Goal: Task Accomplishment & Management: Manage account settings

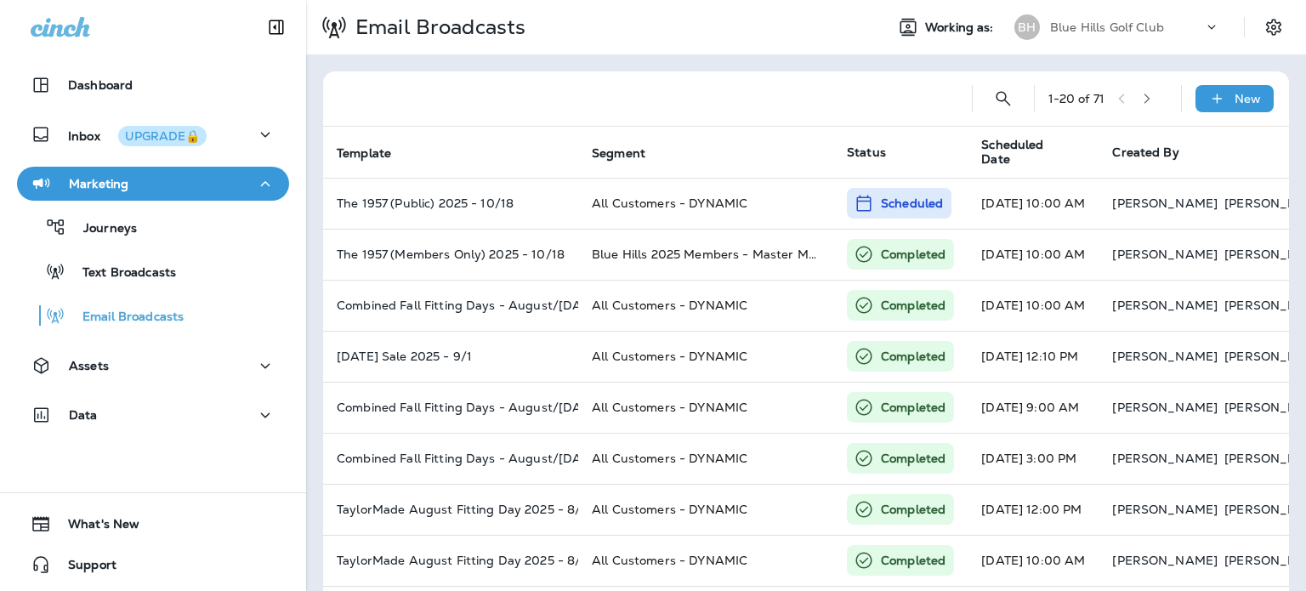
click at [1134, 25] on p "Blue Hills Golf Club" at bounding box center [1107, 27] width 114 height 14
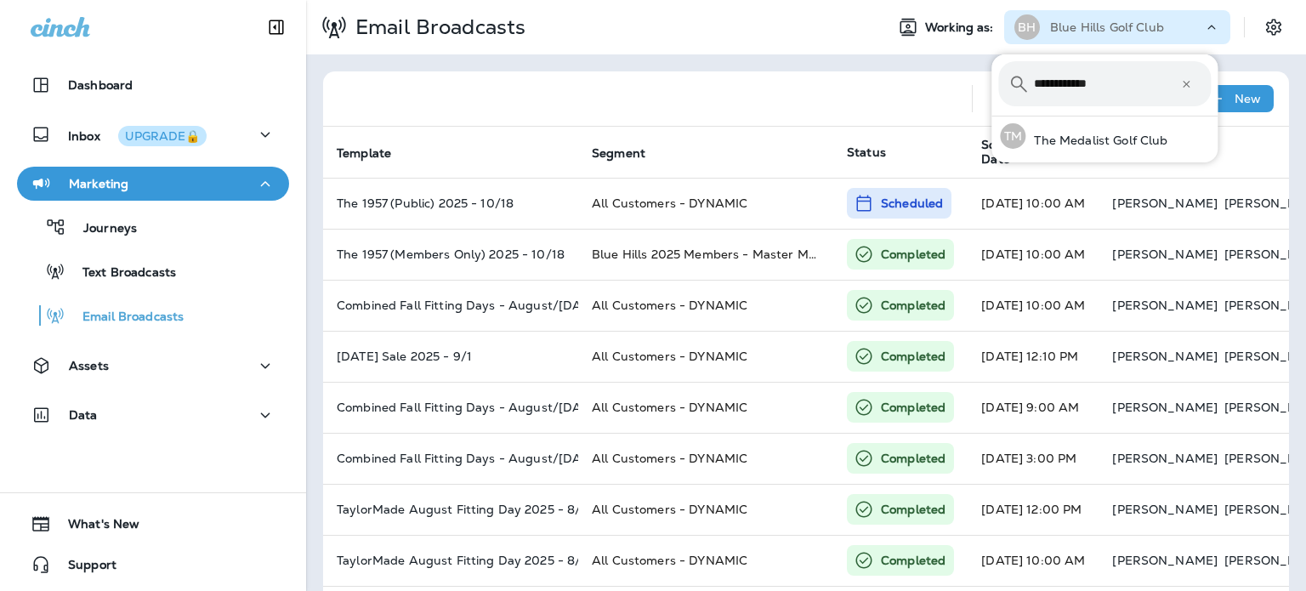
type input "**********"
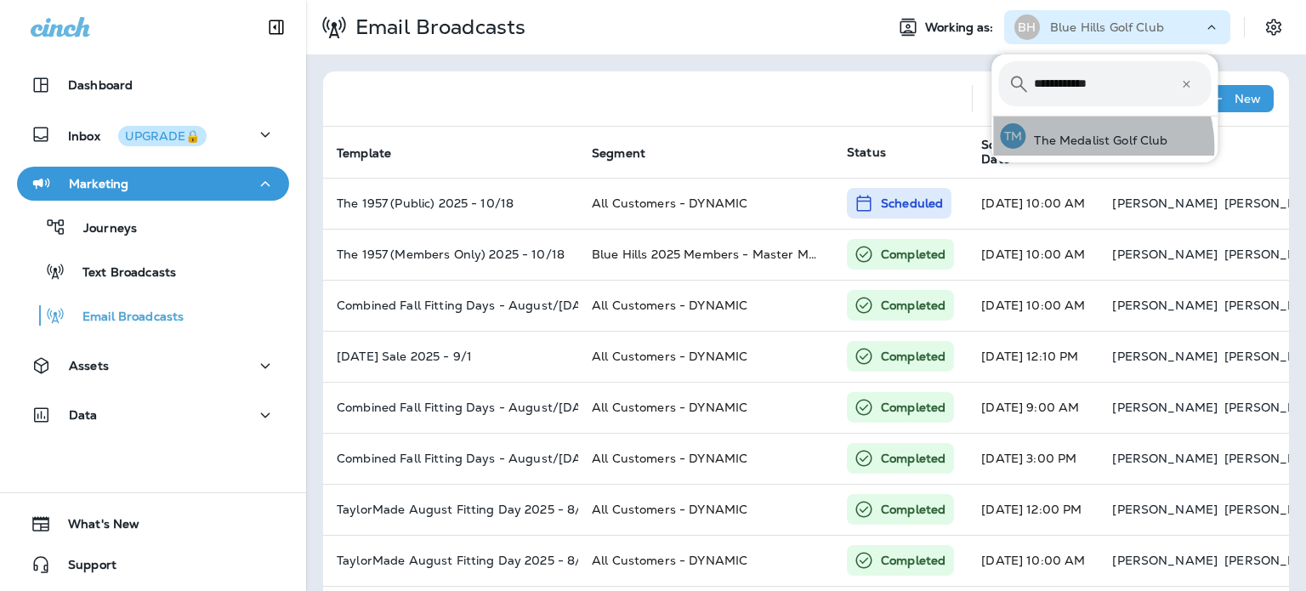
click at [1096, 145] on p "The Medalist Golf Club" at bounding box center [1096, 140] width 142 height 14
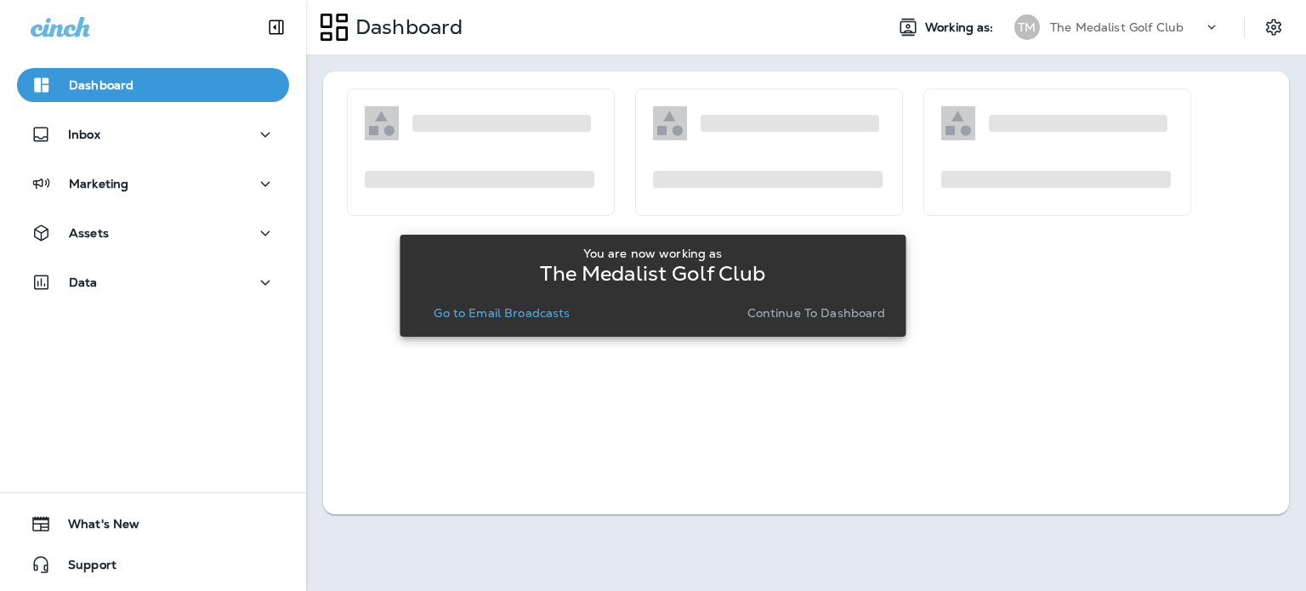
click at [865, 309] on p "Continue to Dashboard" at bounding box center [816, 313] width 139 height 14
